Goal: Task Accomplishment & Management: Use online tool/utility

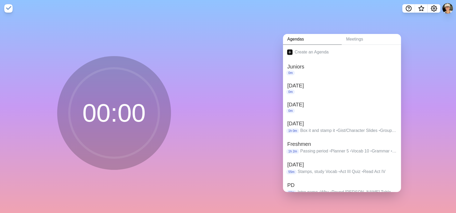
click at [393, 23] on div "Agendas Meetings Create an Agenda Juniors 0m Dec 18 0m Jan 10 0m Oct 17 1h 0m B…" at bounding box center [342, 115] width 228 height 196
drag, startPoint x: 401, startPoint y: 5, endPoint x: 406, endPoint y: 6, distance: 4.9
click at [402, 5] on nav at bounding box center [228, 8] width 456 height 17
click at [411, 10] on icon "Help" at bounding box center [408, 8] width 6 height 6
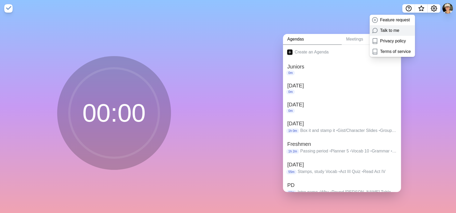
click at [399, 31] on p "Talk to me" at bounding box center [389, 30] width 19 height 6
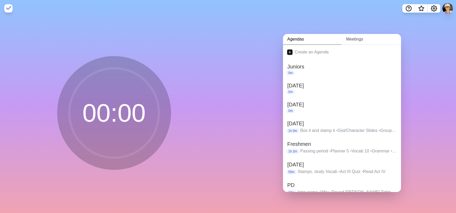
click at [364, 40] on link "Meetings" at bounding box center [371, 39] width 59 height 11
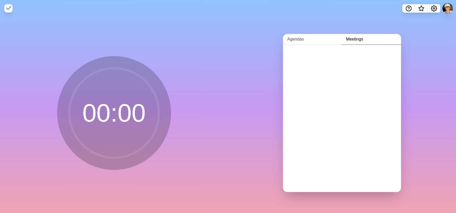
click at [299, 38] on link "Agendas" at bounding box center [312, 39] width 59 height 11
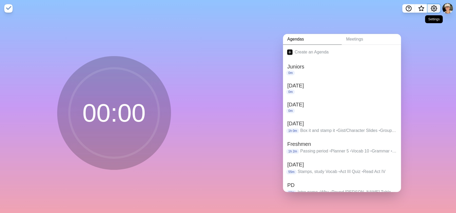
click at [433, 6] on icon "Settings" at bounding box center [434, 9] width 6 height 6
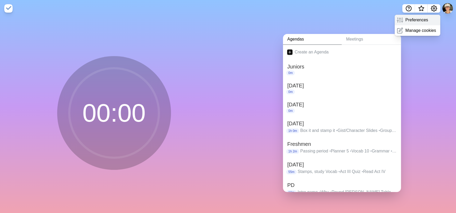
click at [419, 22] on p "Preferences" at bounding box center [416, 20] width 23 height 6
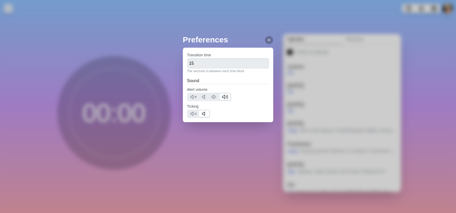
click at [418, 72] on div "Preferences Transition time 15 The seconds in-between each time block Sound Ale…" at bounding box center [228, 106] width 456 height 213
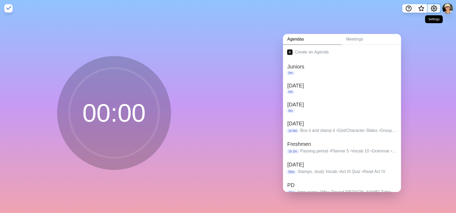
click at [433, 9] on icon "Settings" at bounding box center [434, 8] width 6 height 6
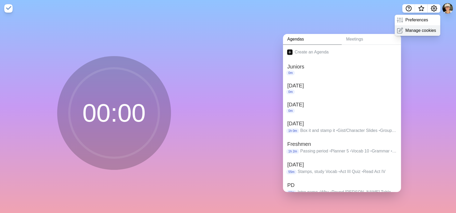
click at [425, 30] on p "Manage cookies" at bounding box center [420, 30] width 31 height 6
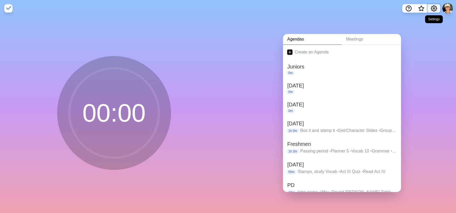
click at [433, 8] on icon "Settings" at bounding box center [434, 8] width 6 height 6
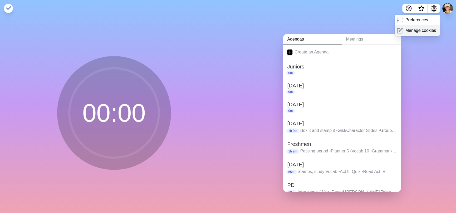
click at [426, 30] on p "Manage cookies" at bounding box center [420, 30] width 31 height 6
click at [6, 13] on nav at bounding box center [228, 8] width 456 height 17
click at [7, 10] on img at bounding box center [8, 8] width 8 height 8
click at [7, 9] on img at bounding box center [8, 8] width 8 height 8
click at [6, 10] on img at bounding box center [8, 8] width 8 height 8
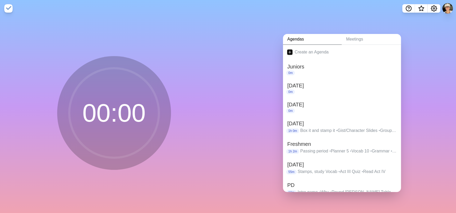
drag, startPoint x: 7, startPoint y: 10, endPoint x: 12, endPoint y: 9, distance: 5.8
click at [7, 10] on img at bounding box center [8, 8] width 8 height 8
click at [307, 71] on div "0m" at bounding box center [342, 73] width 110 height 5
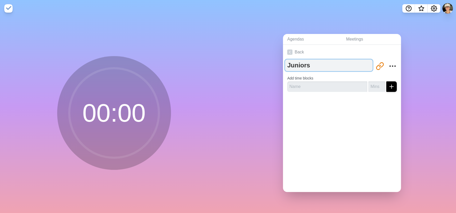
click at [307, 69] on textarea "Juniors" at bounding box center [328, 66] width 87 height 12
